Goal: Task Accomplishment & Management: Manage account settings

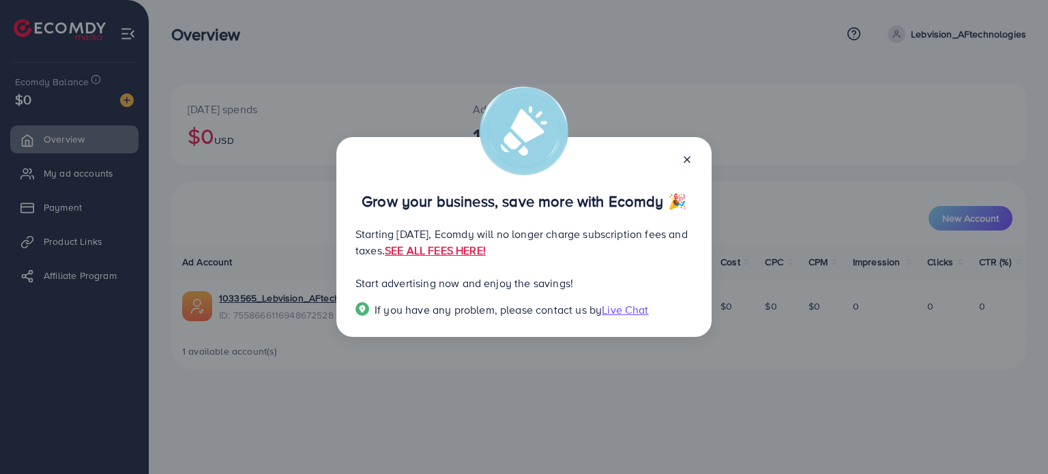
click at [683, 162] on icon at bounding box center [686, 159] width 11 height 11
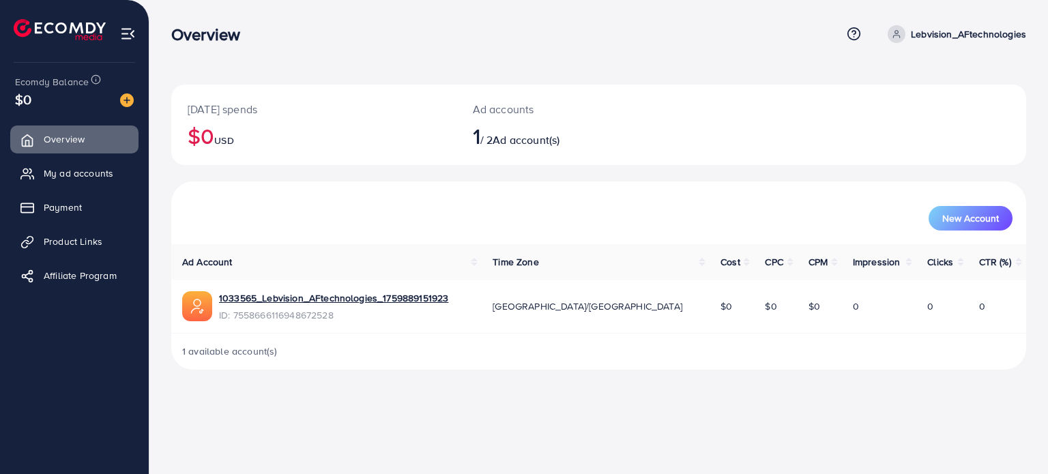
click at [940, 33] on p "Lebvision_AFtechnologies" at bounding box center [967, 34] width 115 height 16
click at [944, 79] on span "Profile" at bounding box center [940, 81] width 31 height 16
select select "*******"
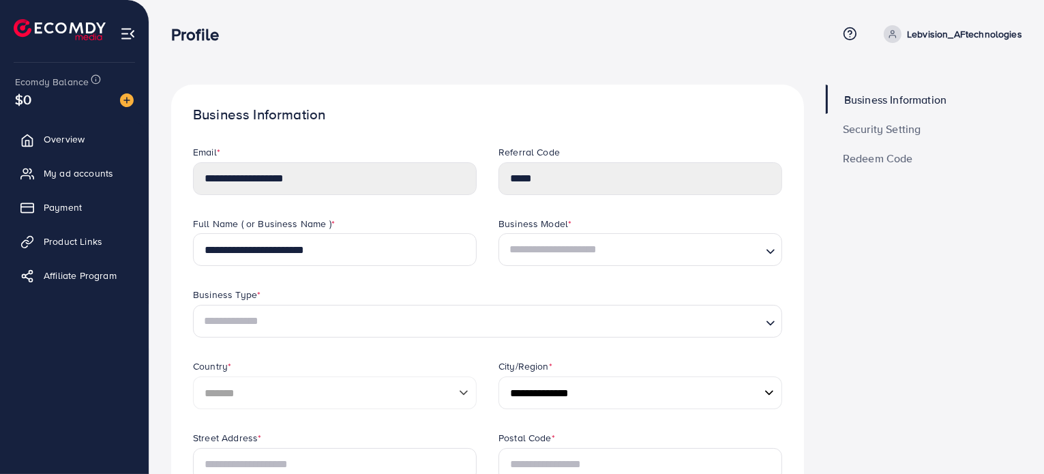
click at [867, 128] on span "Security Setting" at bounding box center [882, 128] width 78 height 11
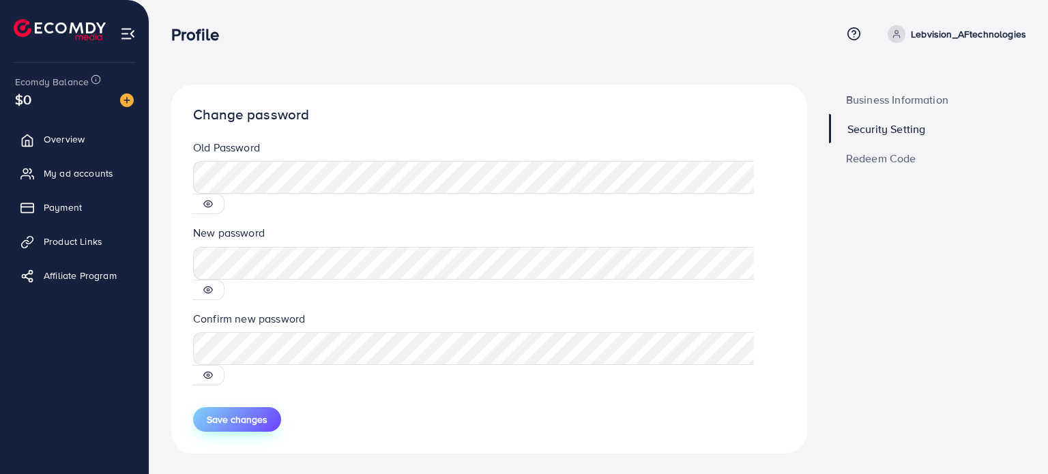
click at [249, 413] on span "Save changes" at bounding box center [237, 420] width 61 height 14
